Goal: Transaction & Acquisition: Purchase product/service

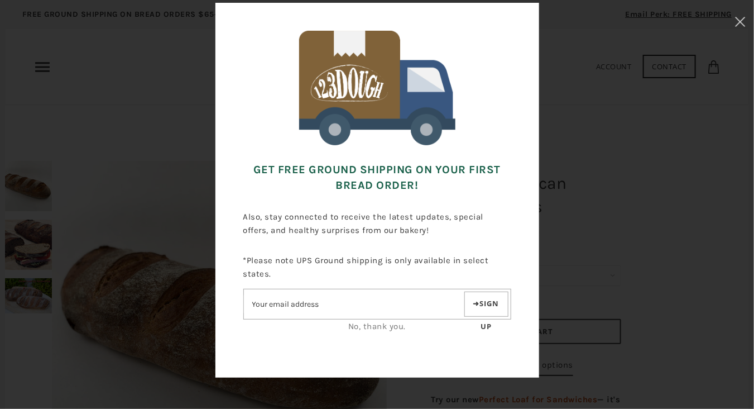
scroll to position [56, 0]
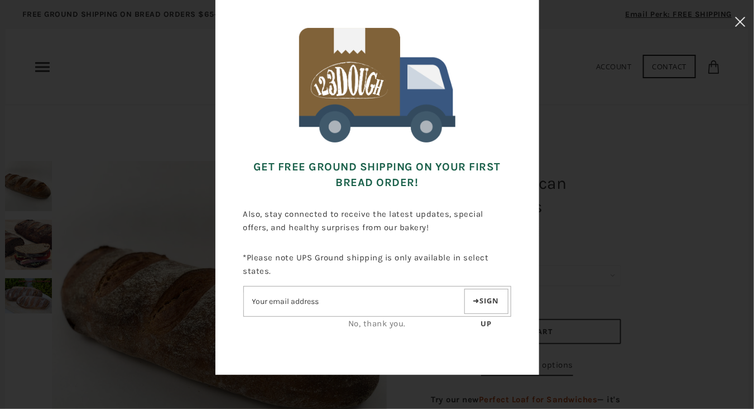
click at [736, 23] on icon at bounding box center [740, 22] width 11 height 10
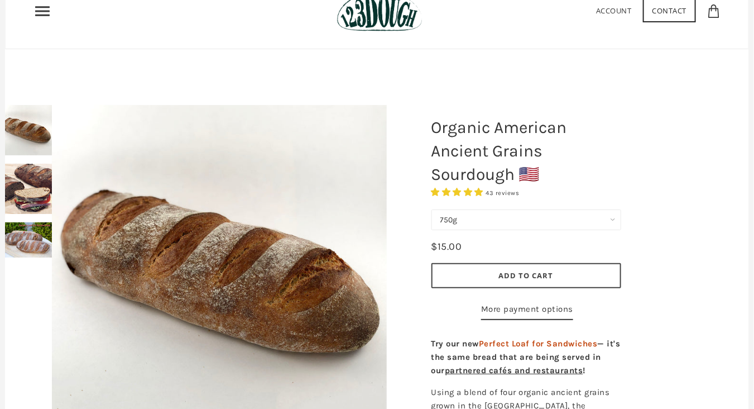
scroll to position [0, 0]
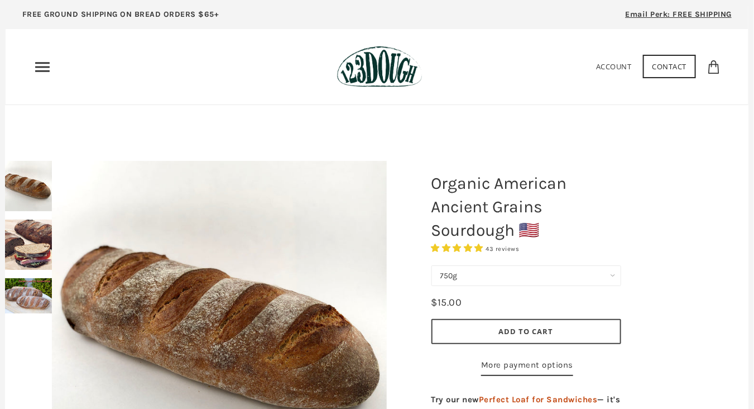
click at [501, 248] on span "43 reviews" at bounding box center [502, 248] width 33 height 7
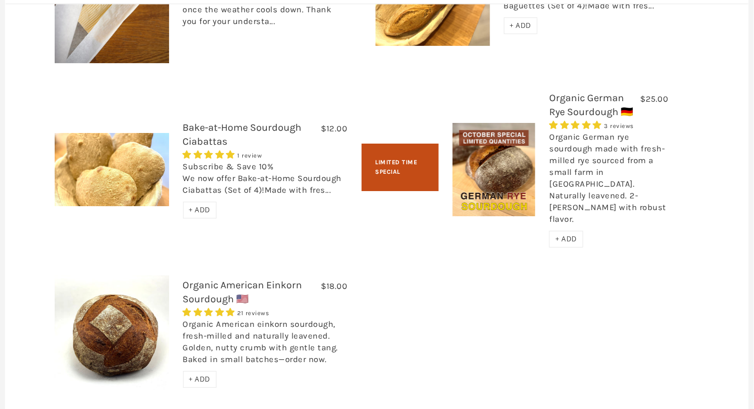
scroll to position [1508, 0]
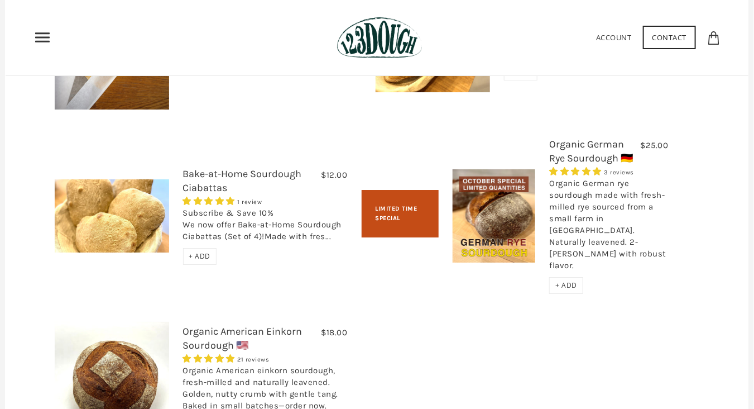
click at [585, 164] on link "Organic German Rye Sourdough 🇩🇪" at bounding box center [591, 151] width 84 height 26
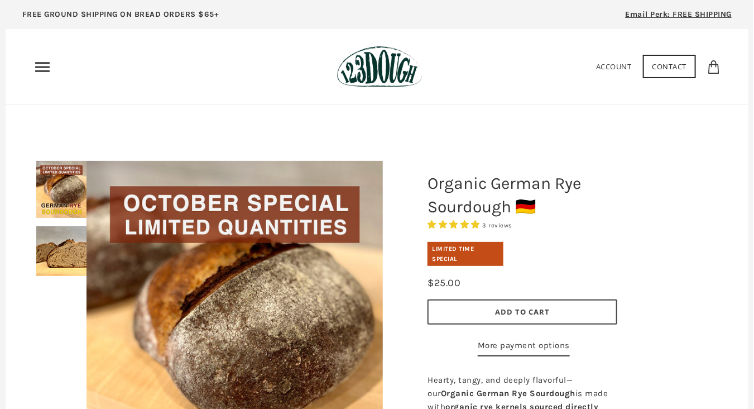
click at [495, 224] on span "3 reviews" at bounding box center [497, 225] width 30 height 7
click at [40, 67] on use "Primary" at bounding box center [42, 66] width 15 height 9
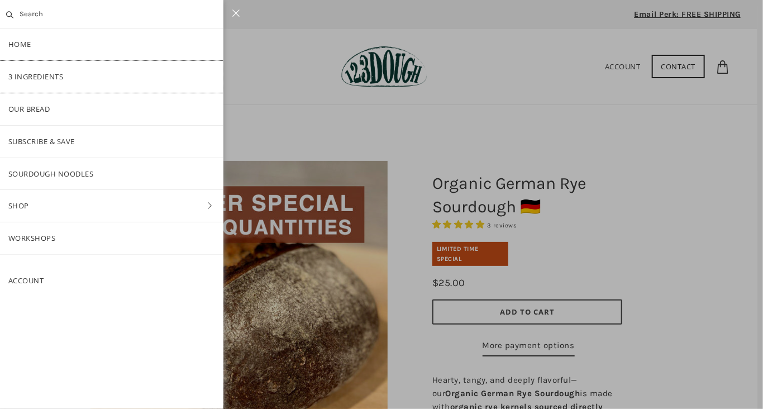
click at [31, 75] on link "3 Ingredients" at bounding box center [111, 77] width 223 height 32
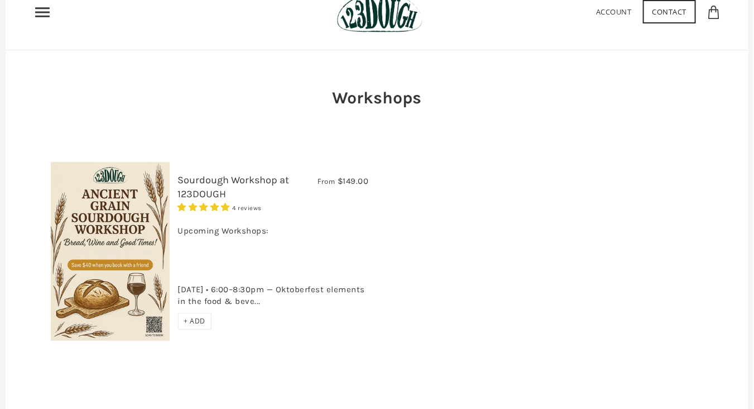
scroll to position [56, 0]
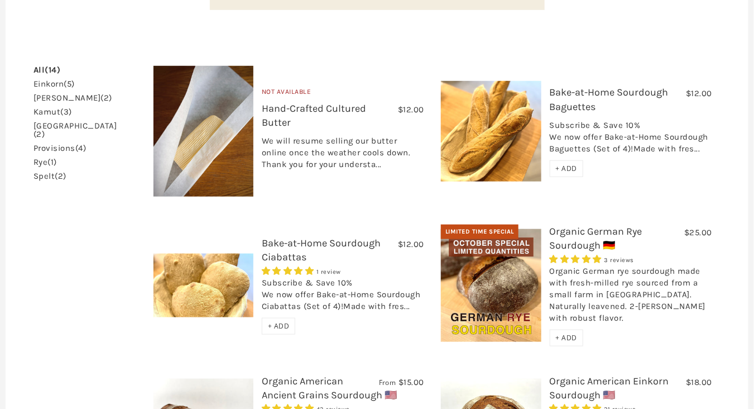
scroll to position [335, 0]
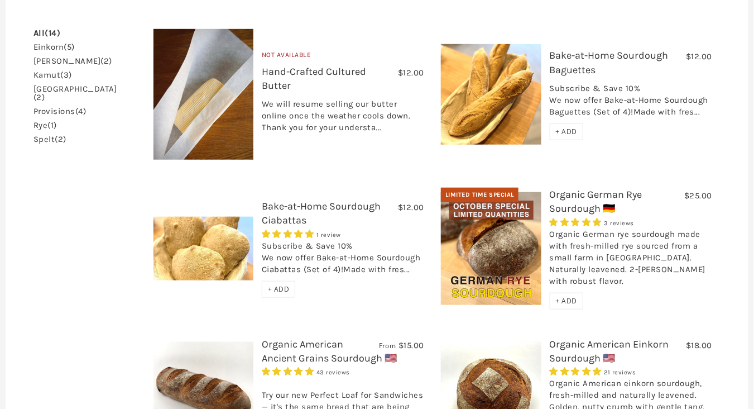
click at [557, 189] on link "Organic German Rye Sourdough 🇩🇪" at bounding box center [596, 201] width 93 height 26
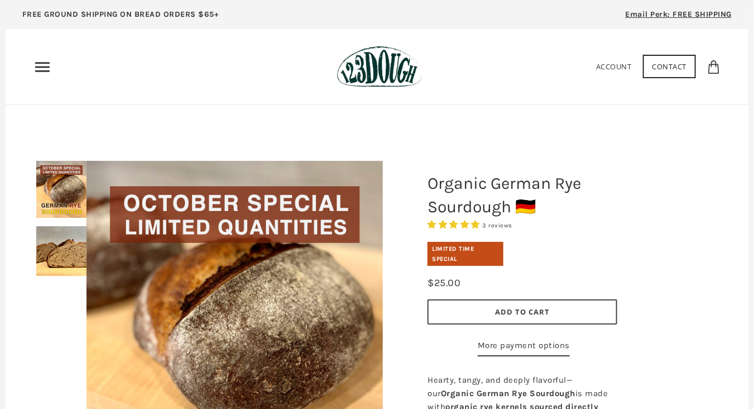
click at [518, 310] on span "Add to Cart" at bounding box center [522, 311] width 55 height 10
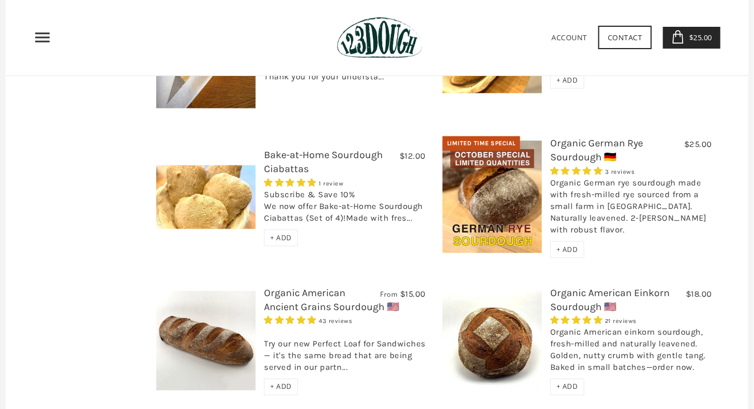
scroll to position [447, 0]
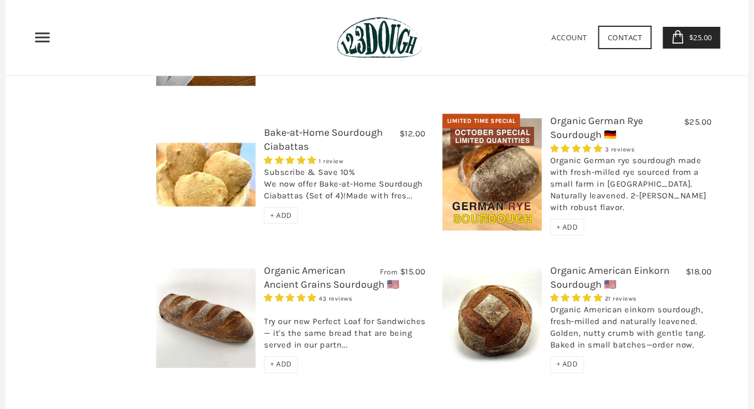
click at [307, 264] on link "Organic American Ancient Grains Sourdough 🇺🇸" at bounding box center [331, 277] width 135 height 26
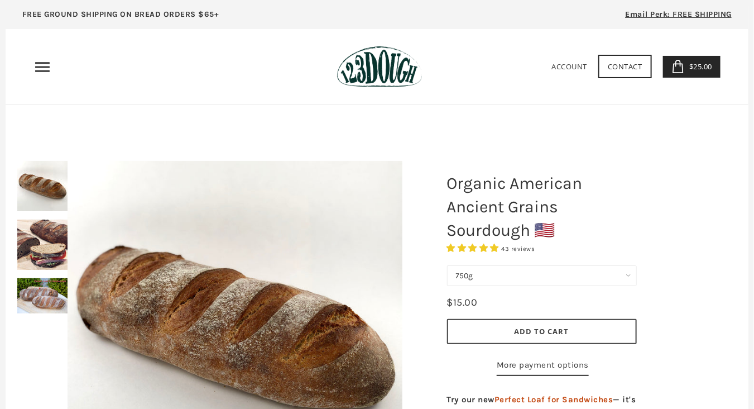
click at [529, 333] on span "Add to Cart" at bounding box center [542, 331] width 55 height 10
